Goal: Book appointment/travel/reservation

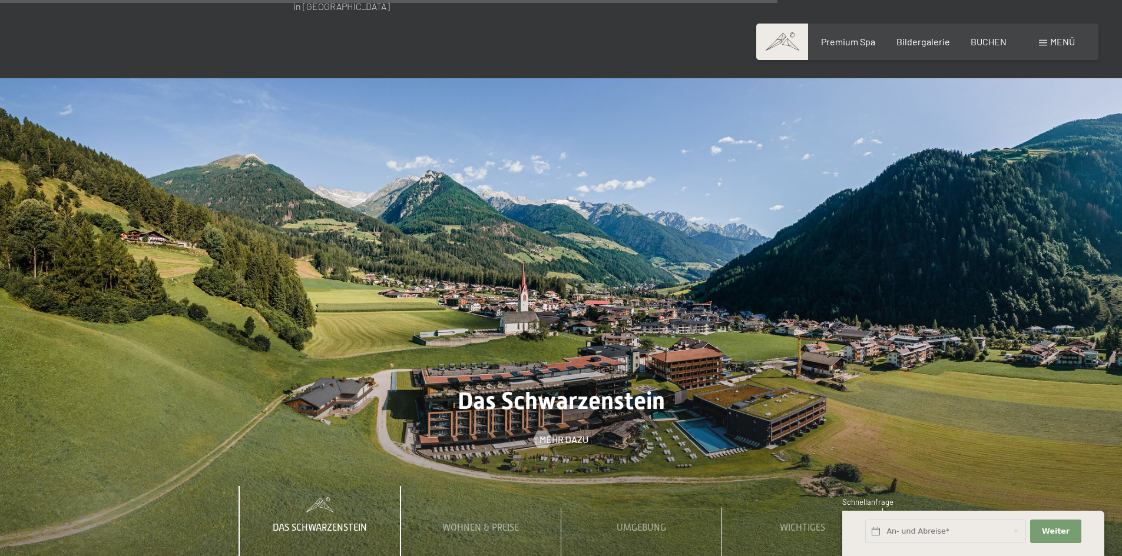
scroll to position [4121, 0]
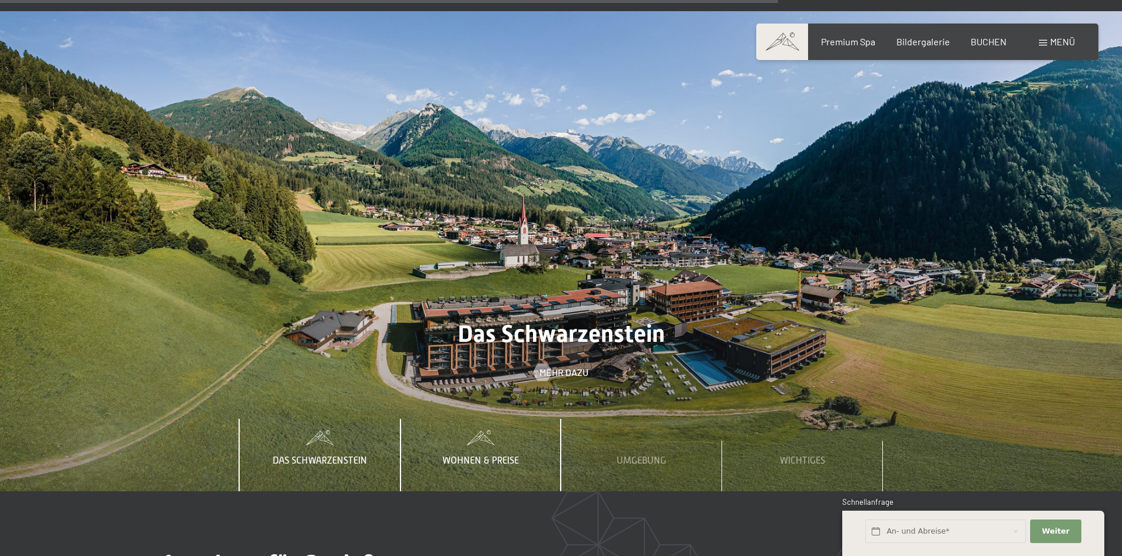
click at [506, 456] on span "Wohnen & Preise" at bounding box center [480, 461] width 77 height 11
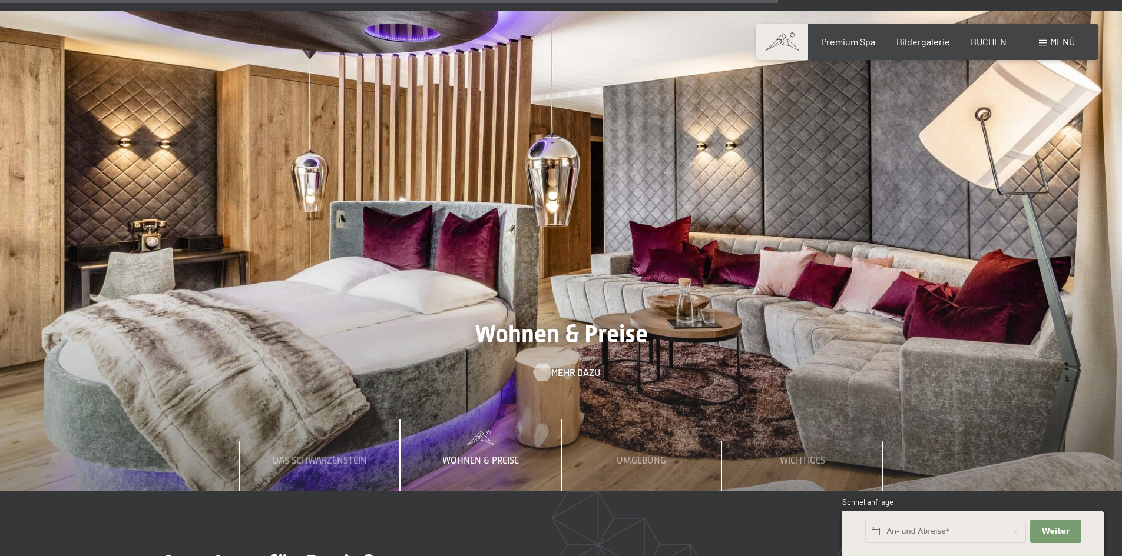
click at [582, 366] on span "Mehr dazu" at bounding box center [575, 372] width 49 height 13
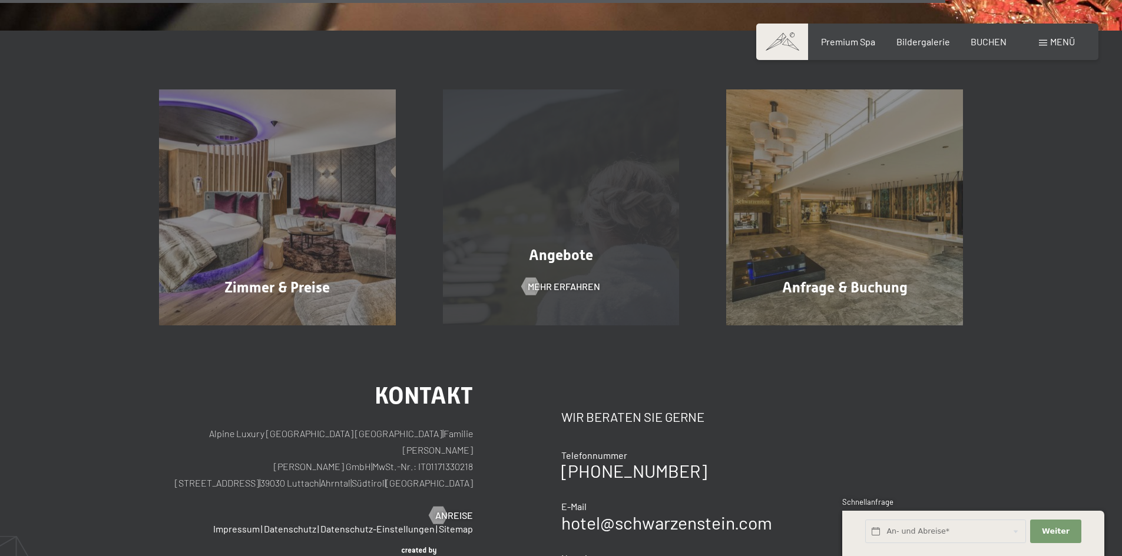
scroll to position [2002, 0]
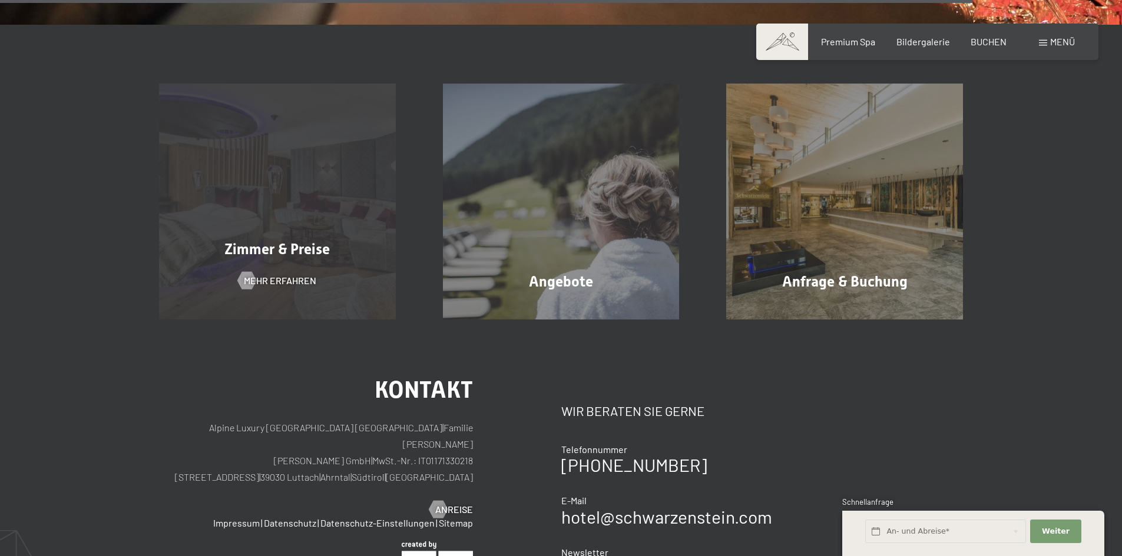
click at [290, 231] on div "Zimmer & Preise Mehr erfahren" at bounding box center [277, 202] width 284 height 237
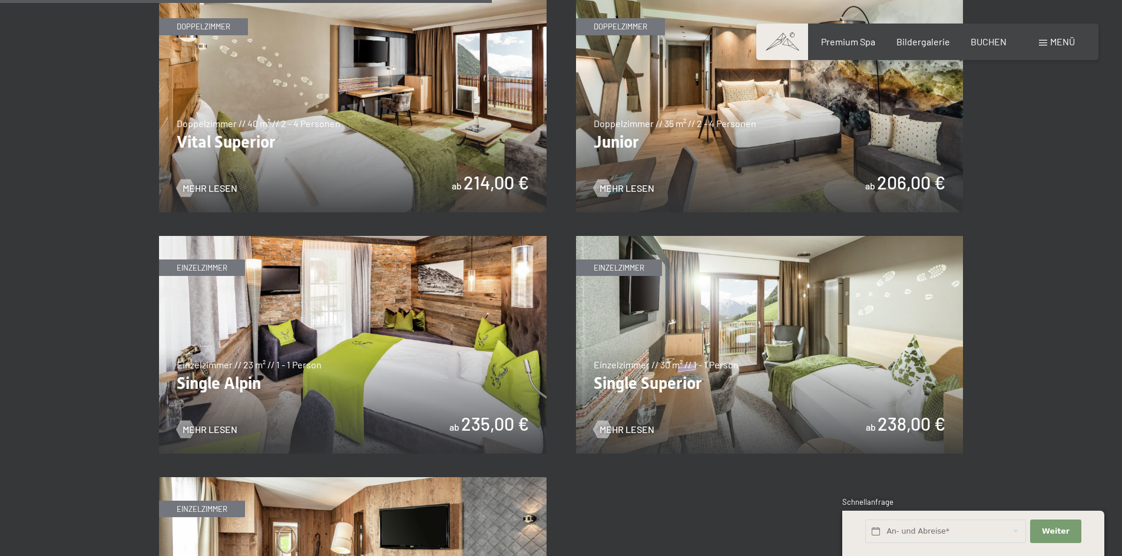
scroll to position [1649, 0]
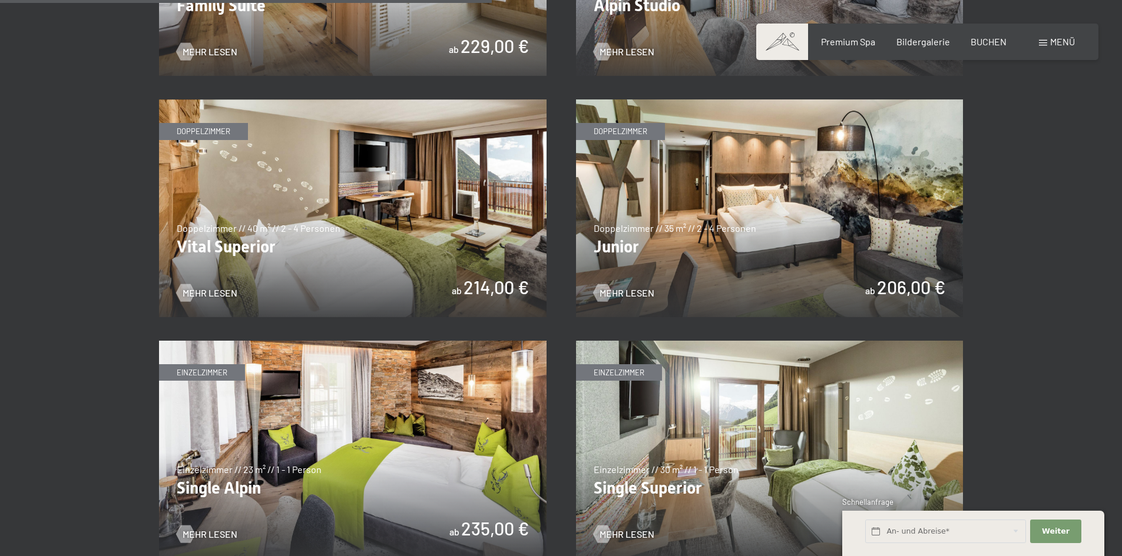
click at [847, 278] on img at bounding box center [769, 209] width 387 height 218
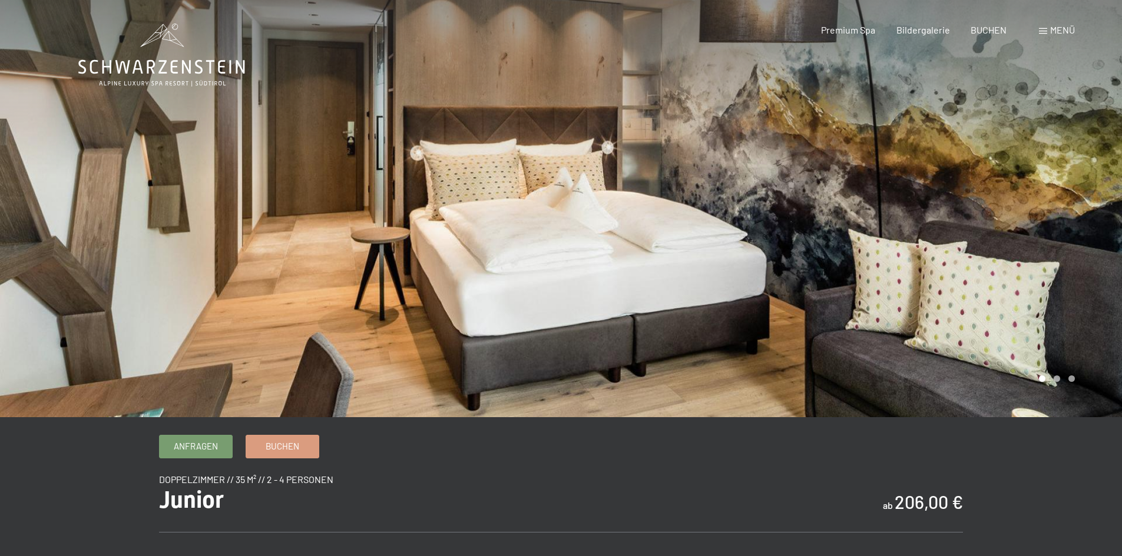
click at [1057, 259] on div at bounding box center [841, 208] width 561 height 417
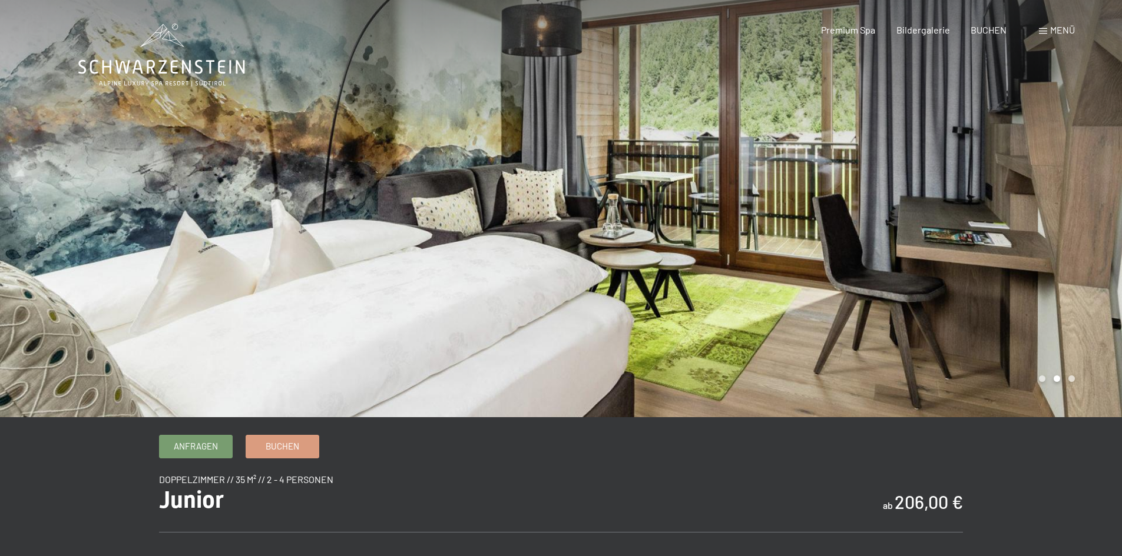
click at [1057, 259] on div at bounding box center [841, 208] width 561 height 417
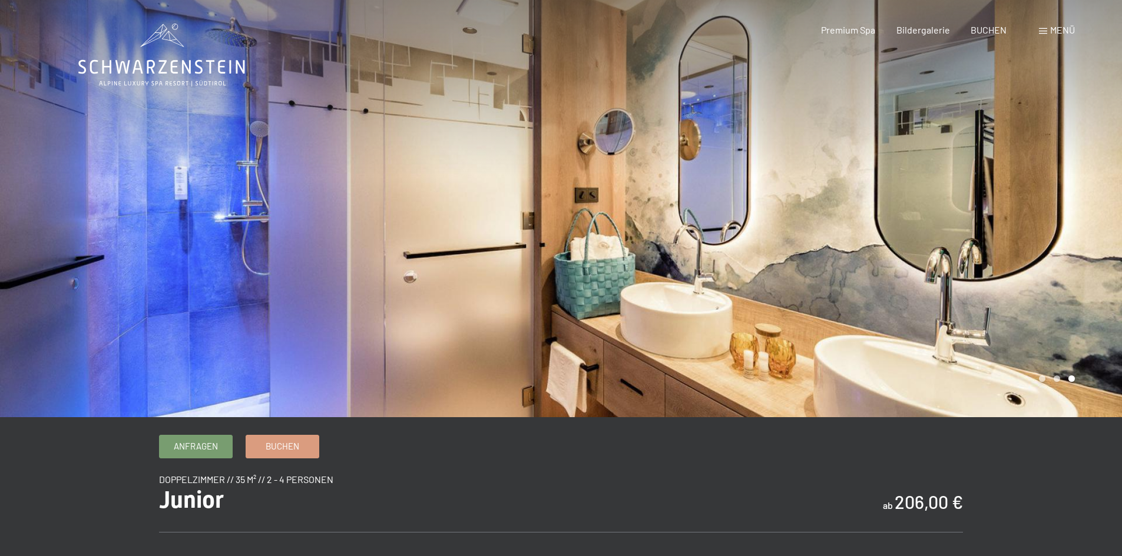
click at [1062, 258] on div at bounding box center [841, 208] width 561 height 417
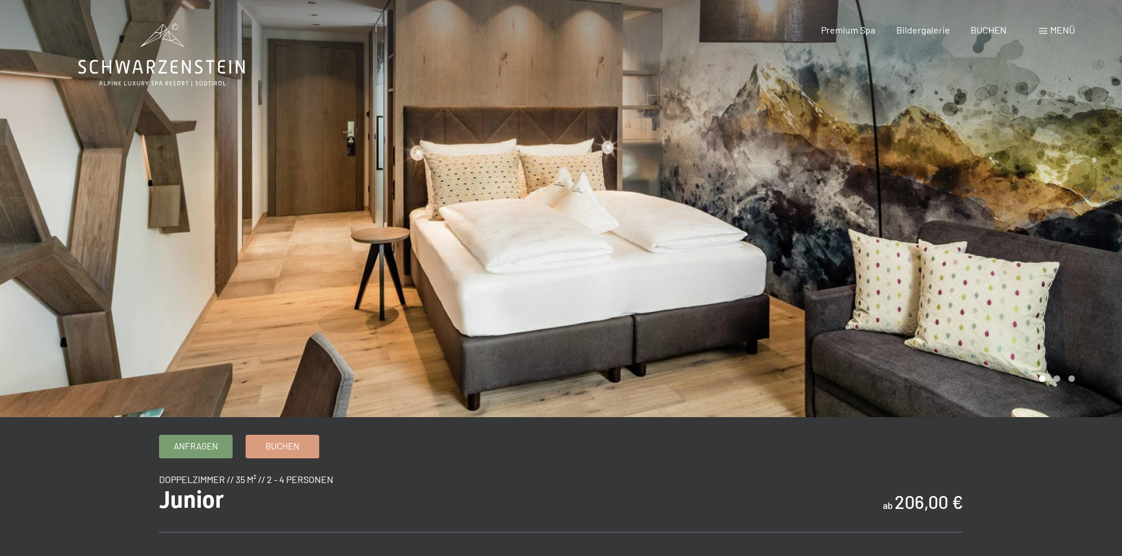
click at [1062, 258] on div at bounding box center [841, 208] width 561 height 417
